Goal: Transaction & Acquisition: Obtain resource

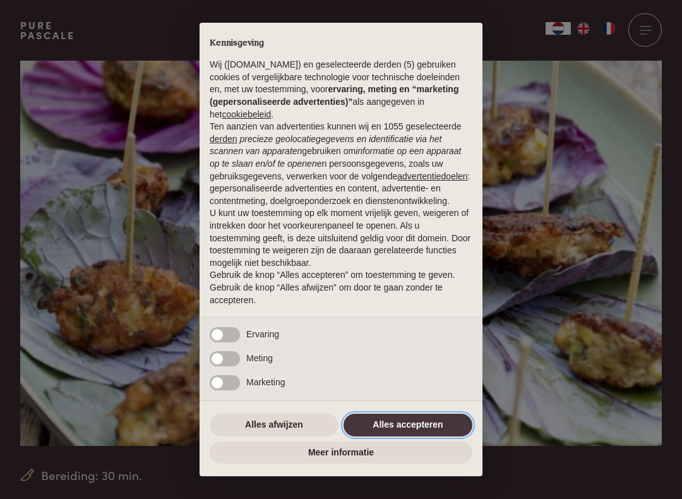
click at [408, 426] on button "Alles accepteren" at bounding box center [407, 424] width 129 height 23
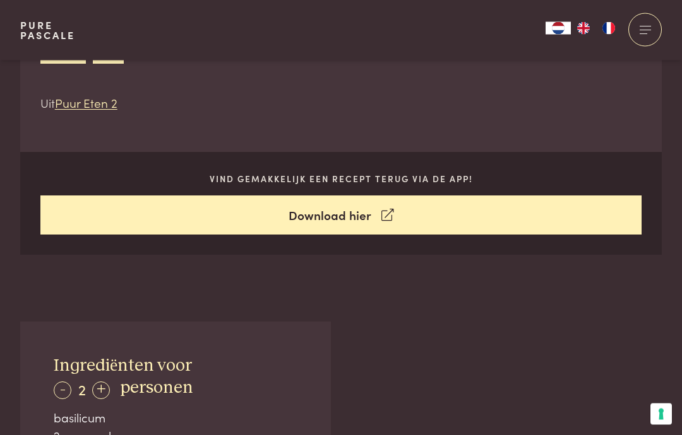
scroll to position [513, 0]
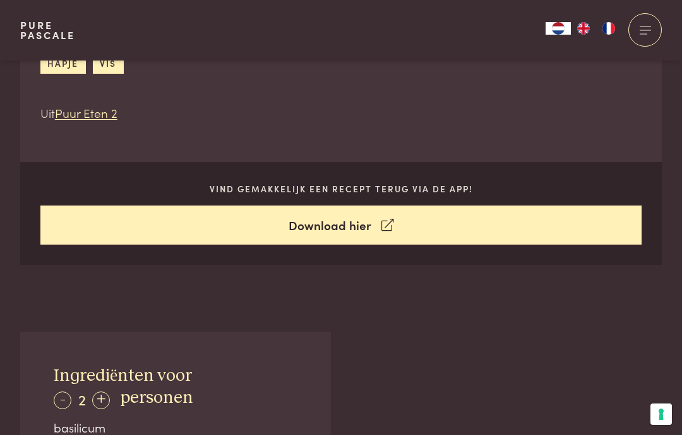
click at [357, 223] on link "Download hier" at bounding box center [340, 226] width 601 height 40
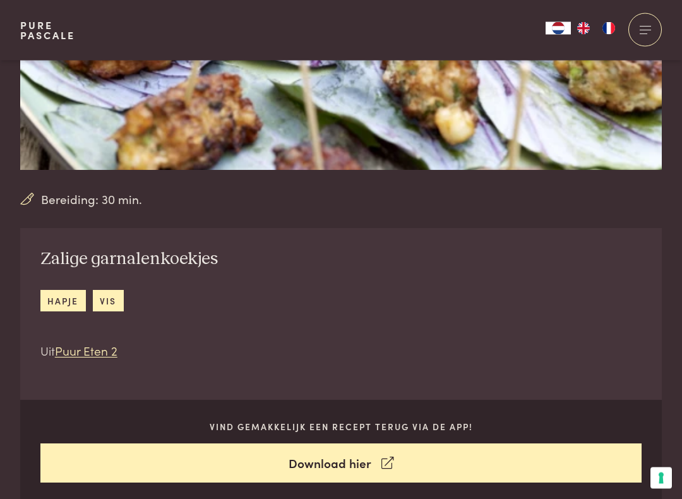
scroll to position [276, 0]
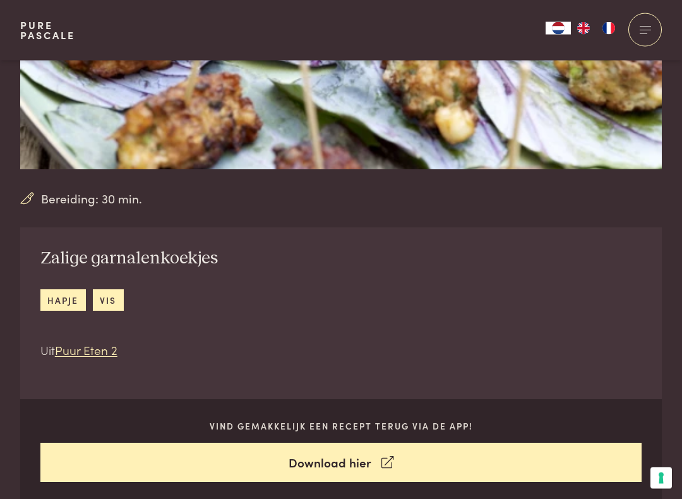
click at [98, 341] on link "Puur Eten 2" at bounding box center [86, 349] width 62 height 17
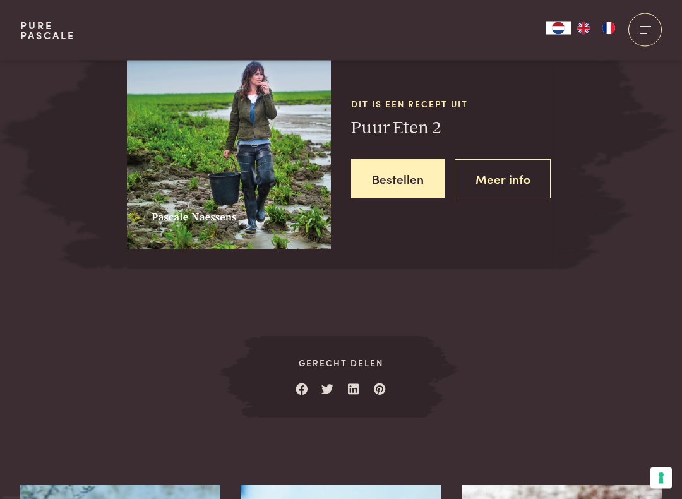
scroll to position [1656, 0]
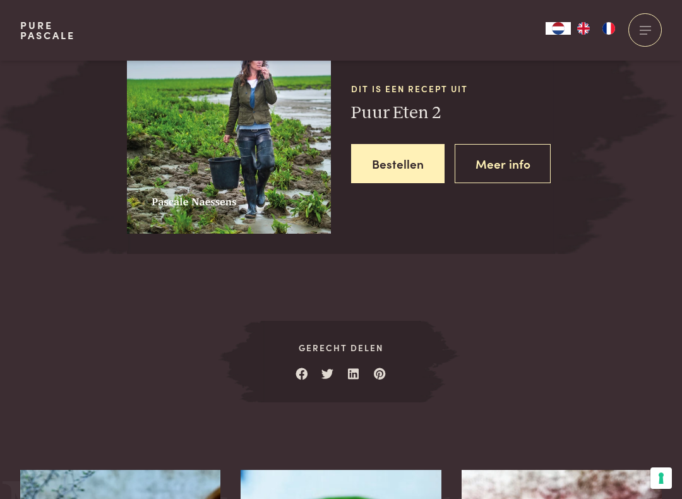
click at [354, 341] on span "Gerecht delen" at bounding box center [341, 347] width 160 height 13
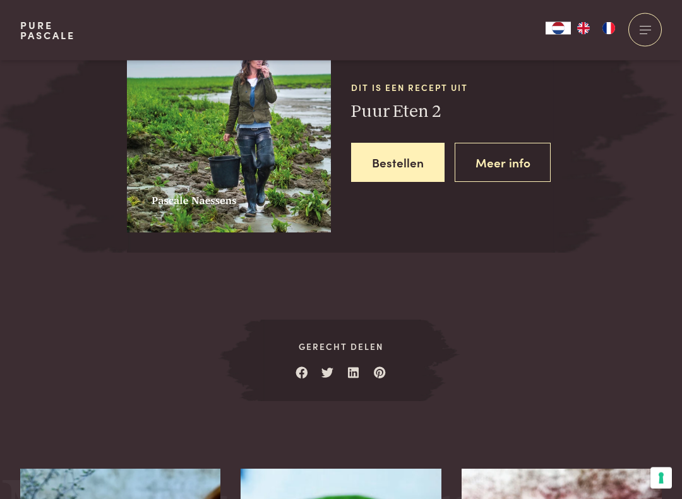
scroll to position [1658, 0]
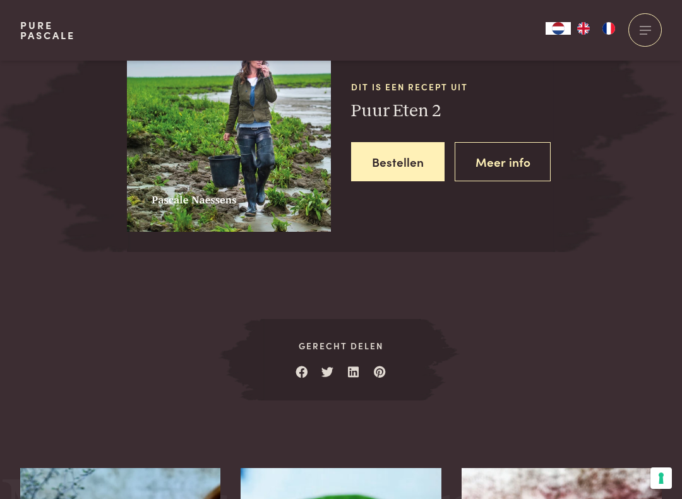
click at [507, 146] on link "Meer info" at bounding box center [502, 162] width 97 height 40
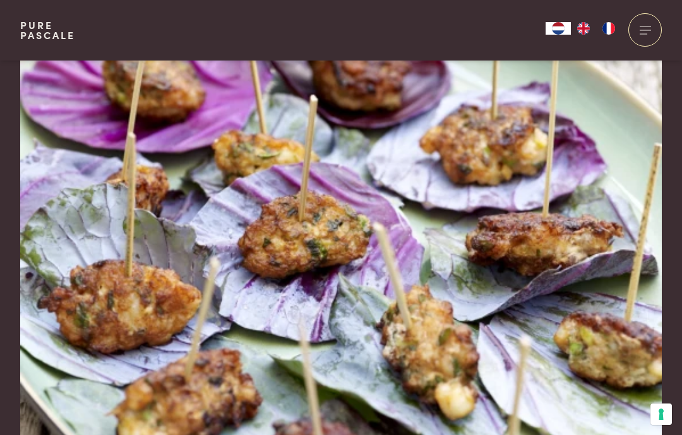
scroll to position [1694, 0]
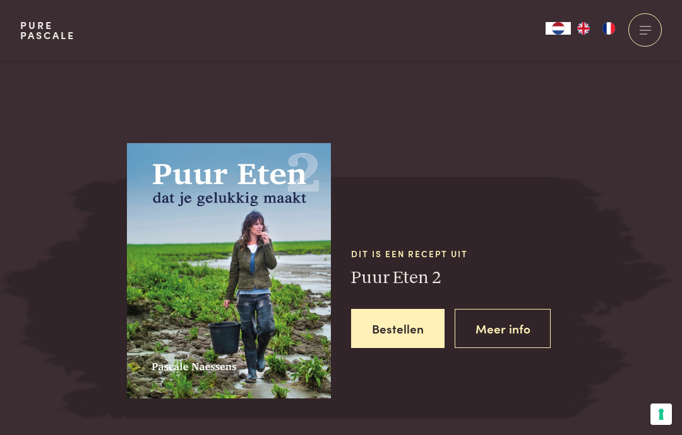
scroll to position [1488, 0]
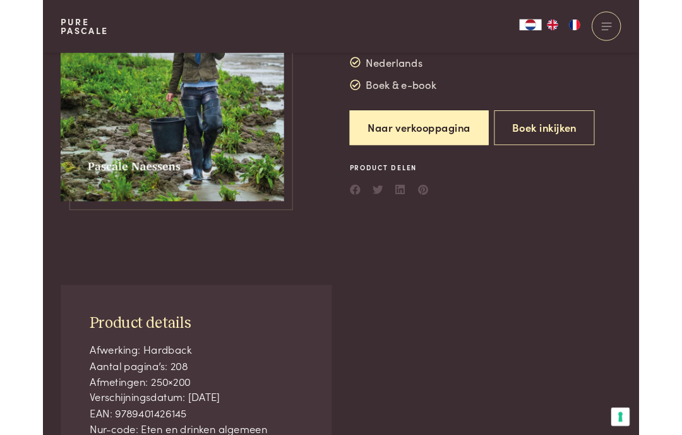
scroll to position [161, 0]
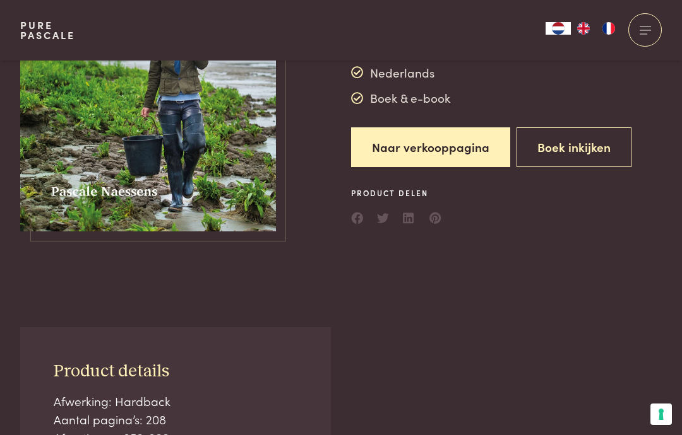
click at [579, 149] on button "Boek inkijken" at bounding box center [573, 147] width 115 height 40
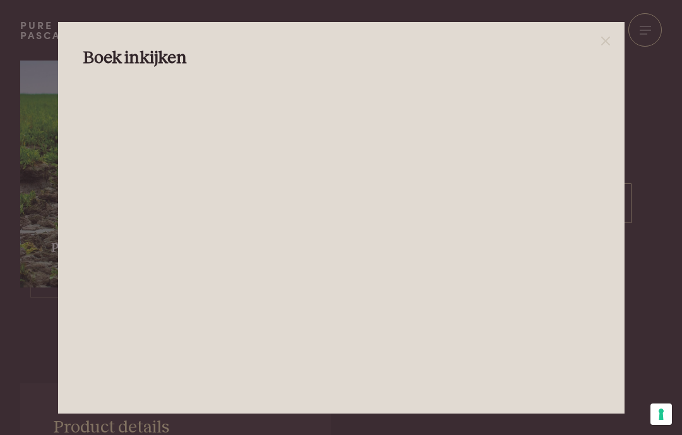
scroll to position [0, 0]
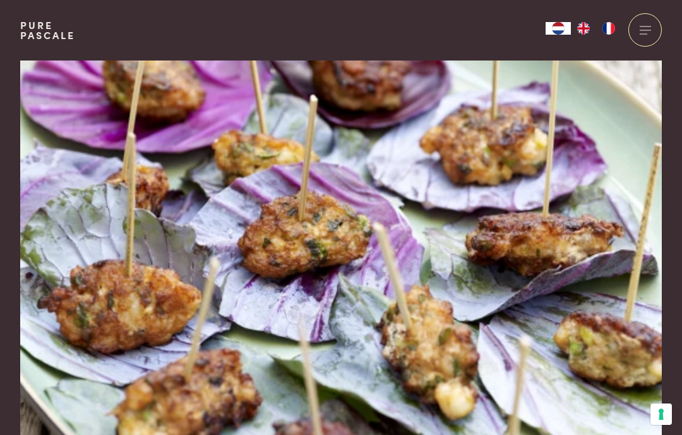
click at [647, 28] on div at bounding box center [644, 29] width 33 height 33
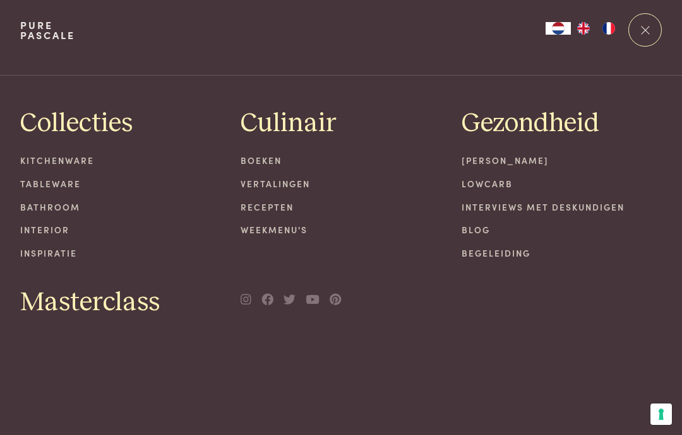
click at [649, 37] on div at bounding box center [644, 29] width 33 height 33
